Goal: Transaction & Acquisition: Download file/media

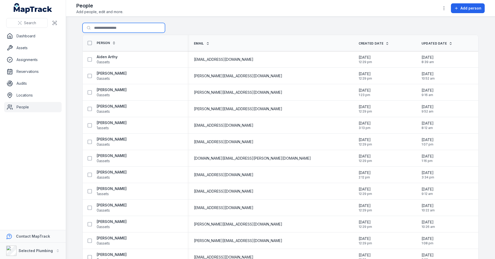
click at [111, 30] on input "Search for people" at bounding box center [123, 28] width 82 height 10
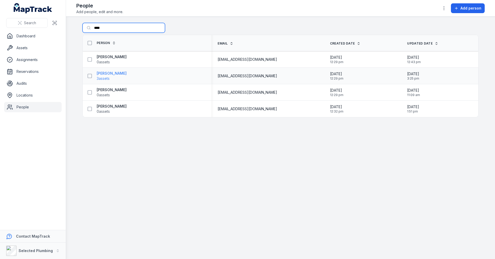
type input "****"
click at [112, 73] on strong "[PERSON_NAME]" at bounding box center [112, 73] width 30 height 5
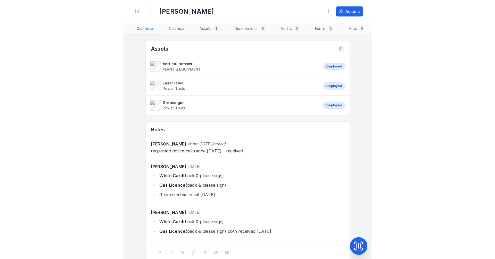
scroll to position [1, 0]
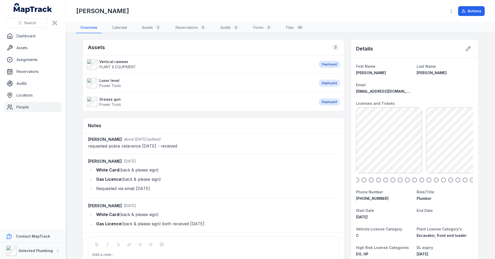
click at [362, 179] on icon "button" at bounding box center [363, 180] width 5 height 5
click at [369, 179] on icon "button" at bounding box center [370, 180] width 5 height 5
click at [385, 180] on icon "button" at bounding box center [385, 180] width 5 height 5
click at [412, 180] on circle "button" at bounding box center [414, 180] width 4 height 4
click at [392, 180] on icon "button" at bounding box center [392, 180] width 5 height 5
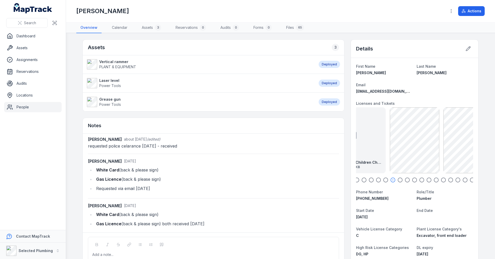
click at [399, 181] on icon "button" at bounding box center [399, 180] width 5 height 5
click at [405, 180] on circle "button" at bounding box center [407, 180] width 4 height 4
click at [412, 179] on icon "button" at bounding box center [414, 180] width 5 height 5
click at [419, 180] on icon "button" at bounding box center [421, 180] width 5 height 5
click at [428, 180] on icon "button" at bounding box center [428, 180] width 5 height 5
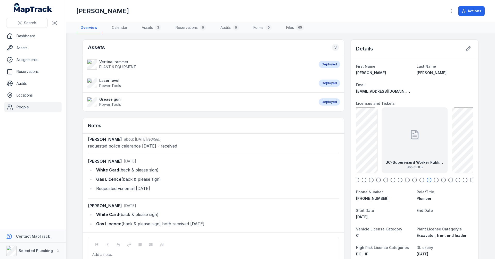
click at [434, 179] on icon "button" at bounding box center [435, 180] width 5 height 5
click at [441, 179] on icon "button" at bounding box center [443, 180] width 5 height 5
click at [448, 180] on icon "button" at bounding box center [450, 180] width 5 height 5
click at [455, 180] on icon "button" at bounding box center [457, 180] width 5 height 5
click at [463, 180] on icon "button" at bounding box center [464, 180] width 5 height 5
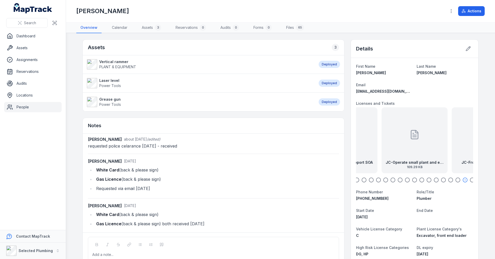
click at [470, 180] on icon "button" at bounding box center [472, 180] width 5 height 5
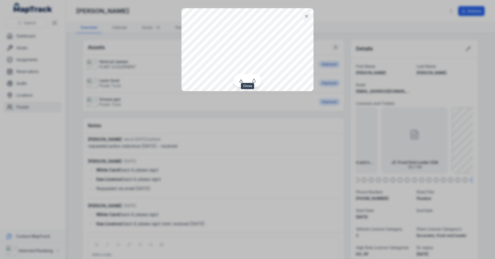
drag, startPoint x: 307, startPoint y: 15, endPoint x: 306, endPoint y: 23, distance: 7.3
click at [307, 15] on icon at bounding box center [306, 16] width 3 height 3
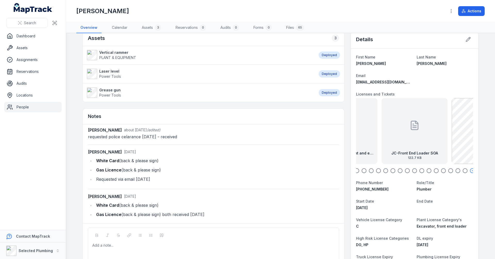
scroll to position [0, 0]
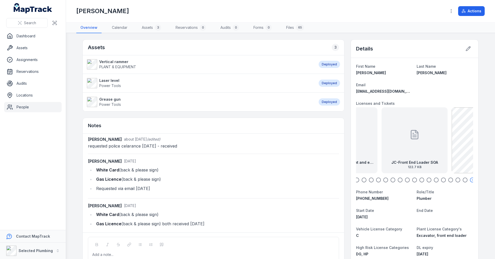
click at [26, 107] on link "People" at bounding box center [32, 107] width 57 height 10
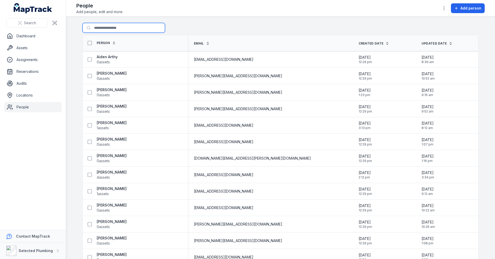
click at [110, 27] on input "Search for people" at bounding box center [123, 28] width 82 height 10
click at [192, 28] on div "Search for people ***" at bounding box center [280, 29] width 396 height 12
click at [103, 28] on input "***" at bounding box center [123, 28] width 82 height 10
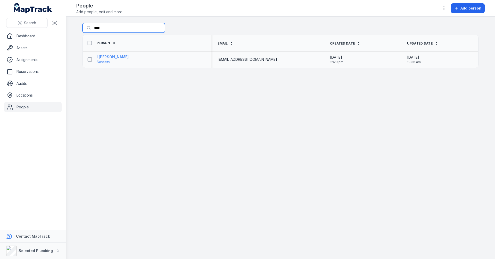
type input "****"
drag, startPoint x: 110, startPoint y: 56, endPoint x: 134, endPoint y: 67, distance: 26.4
click at [110, 56] on strong "I [PERSON_NAME]" at bounding box center [113, 56] width 32 height 5
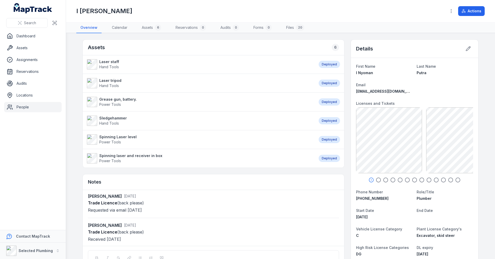
click at [376, 180] on icon "button" at bounding box center [378, 180] width 5 height 5
click at [383, 179] on icon "button" at bounding box center [385, 180] width 5 height 5
click at [391, 179] on icon "button" at bounding box center [392, 180] width 5 height 5
click at [398, 180] on icon "button" at bounding box center [399, 180] width 5 height 5
click at [405, 179] on icon "button" at bounding box center [407, 180] width 5 height 5
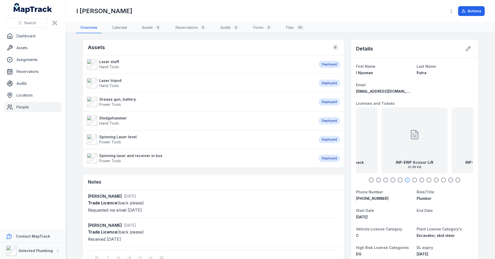
click at [414, 179] on circle "button" at bounding box center [414, 180] width 4 height 4
click at [419, 179] on icon "button" at bounding box center [421, 180] width 5 height 5
click at [427, 181] on icon "button" at bounding box center [428, 180] width 5 height 5
click at [427, 151] on div "INP-Drivers Licence front exp [DATE] 70.32 KB" at bounding box center [415, 140] width 66 height 66
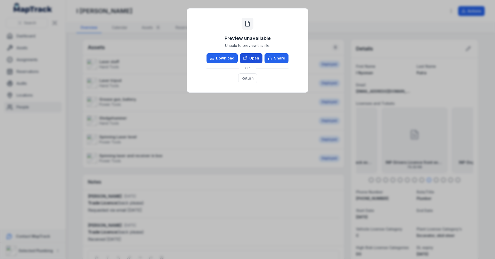
click at [255, 57] on link "Open" at bounding box center [251, 58] width 23 height 10
click at [290, 183] on div "Preview unavailable Unable to preview this file. Download Open Share OR Return" at bounding box center [247, 129] width 495 height 259
click at [331, 11] on div "Preview unavailable Unable to preview this file. Download Open Share OR Return" at bounding box center [247, 129] width 495 height 259
click at [404, 23] on div "Preview unavailable Unable to preview this file. Download Open Share OR Return" at bounding box center [247, 129] width 495 height 259
click at [283, 33] on div "Preview unavailable Unable to preview this file. Download Open Share OR Return" at bounding box center [247, 51] width 111 height 74
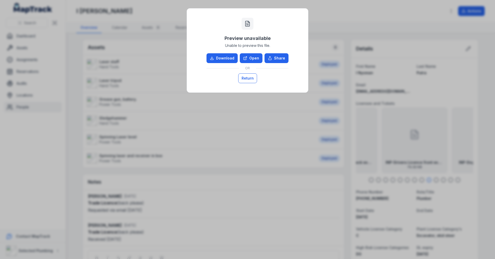
click at [248, 78] on button "Return" at bounding box center [247, 78] width 19 height 10
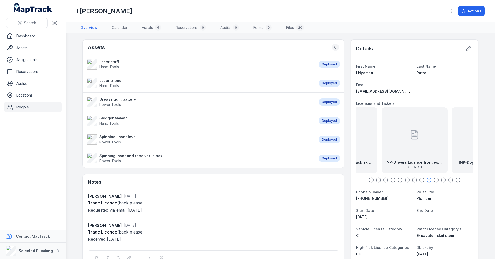
click at [26, 110] on link "People" at bounding box center [32, 107] width 57 height 10
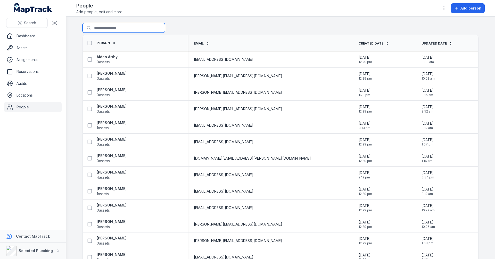
drag, startPoint x: 113, startPoint y: 26, endPoint x: 117, endPoint y: 29, distance: 5.0
click at [113, 26] on input "Search for people" at bounding box center [123, 28] width 82 height 10
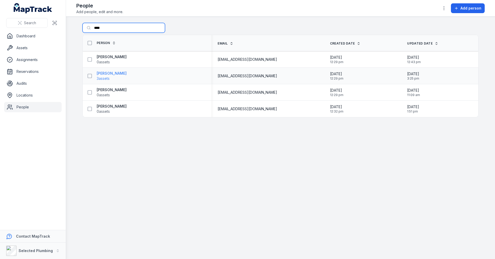
type input "****"
click at [112, 74] on strong "[PERSON_NAME]" at bounding box center [112, 73] width 30 height 5
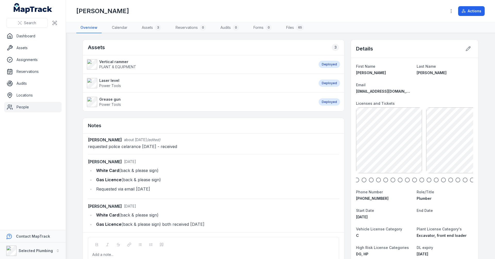
scroll to position [1, 0]
click at [74, 84] on main "Assets 3 Vertical rammer PLANT & EQUIPMENT Deployed Laser level Power Tools Dep…" at bounding box center [280, 146] width 429 height 226
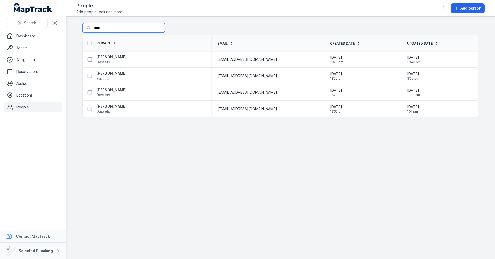
click at [101, 28] on input "****" at bounding box center [123, 28] width 82 height 10
drag, startPoint x: 103, startPoint y: 28, endPoint x: 86, endPoint y: 27, distance: 16.2
click at [86, 27] on input "****" at bounding box center [123, 28] width 82 height 10
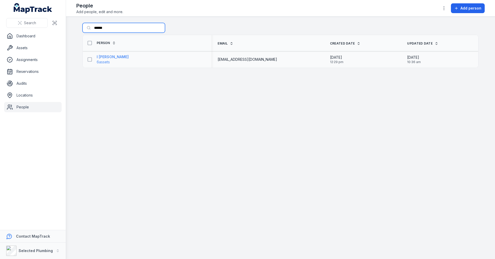
type input "******"
click at [116, 57] on strong "I [PERSON_NAME]" at bounding box center [113, 56] width 32 height 5
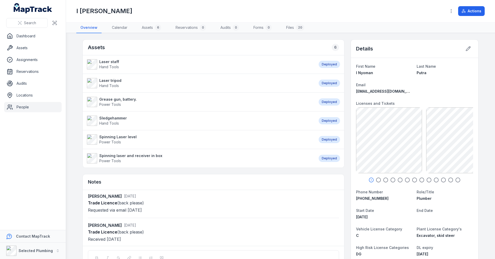
click at [378, 179] on icon "button" at bounding box center [378, 180] width 5 height 5
click at [384, 180] on icon "button" at bounding box center [385, 180] width 5 height 5
click at [391, 180] on icon "button" at bounding box center [392, 180] width 5 height 5
click at [399, 180] on icon "button" at bounding box center [399, 180] width 5 height 5
click at [405, 180] on icon "button" at bounding box center [407, 180] width 5 height 5
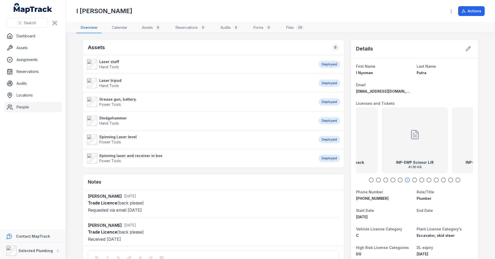
click at [412, 180] on icon "button" at bounding box center [414, 180] width 5 height 5
click at [419, 180] on icon "button" at bounding box center [421, 180] width 5 height 5
click at [427, 180] on icon "button" at bounding box center [428, 180] width 5 height 5
click at [435, 181] on icon "button" at bounding box center [435, 180] width 5 height 5
click at [416, 151] on div at bounding box center [414, 135] width 10 height 46
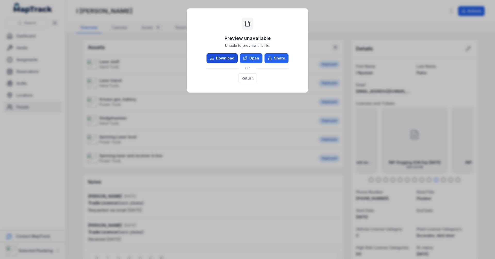
click at [226, 56] on link "Download" at bounding box center [221, 58] width 31 height 10
click at [253, 80] on button "Return" at bounding box center [247, 78] width 19 height 10
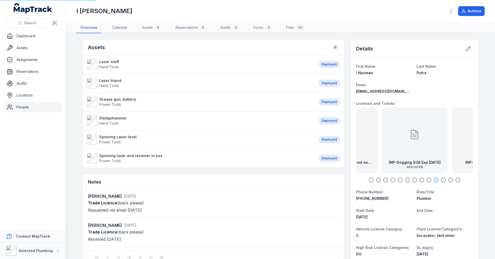
click at [442, 180] on icon "button" at bounding box center [443, 180] width 5 height 5
click at [449, 180] on icon "button" at bounding box center [450, 180] width 5 height 5
click at [457, 180] on icon "button" at bounding box center [457, 180] width 5 height 5
